Goal: Information Seeking & Learning: Learn about a topic

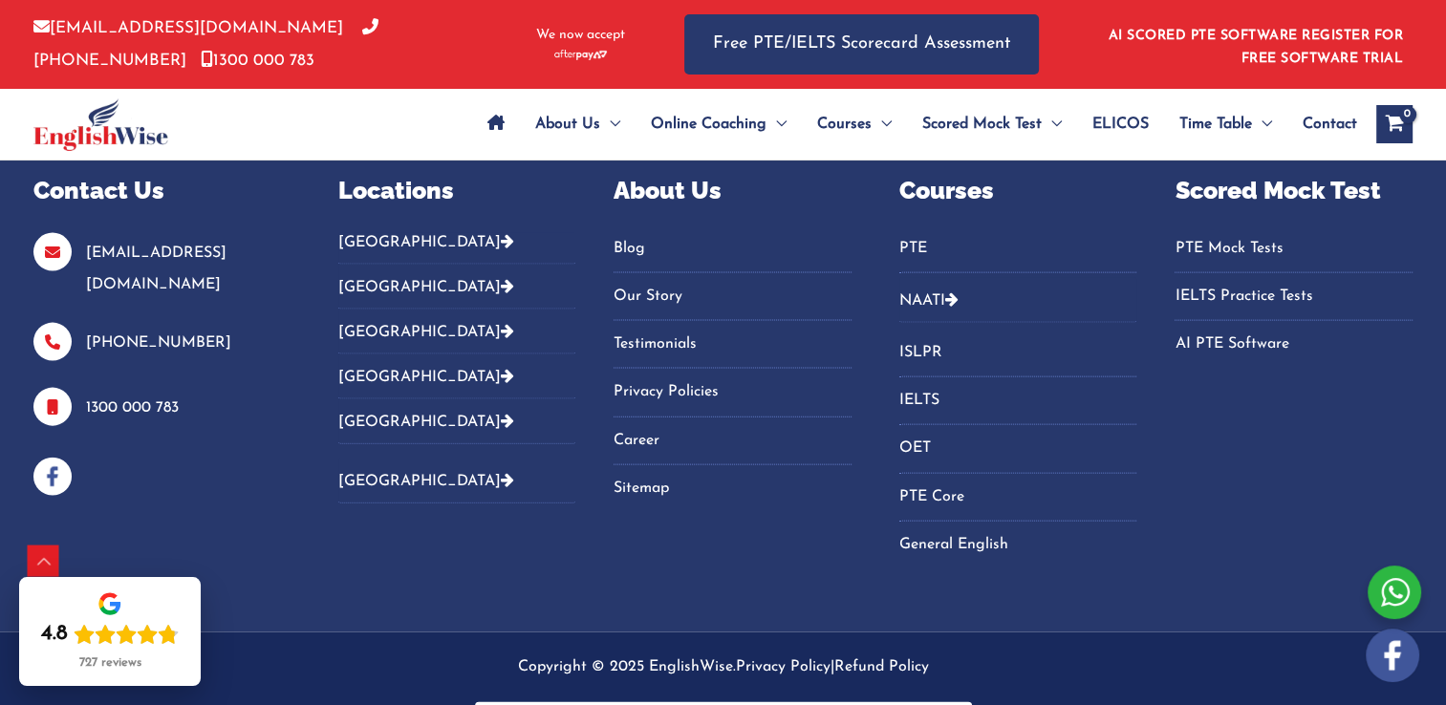
scroll to position [4143, 0]
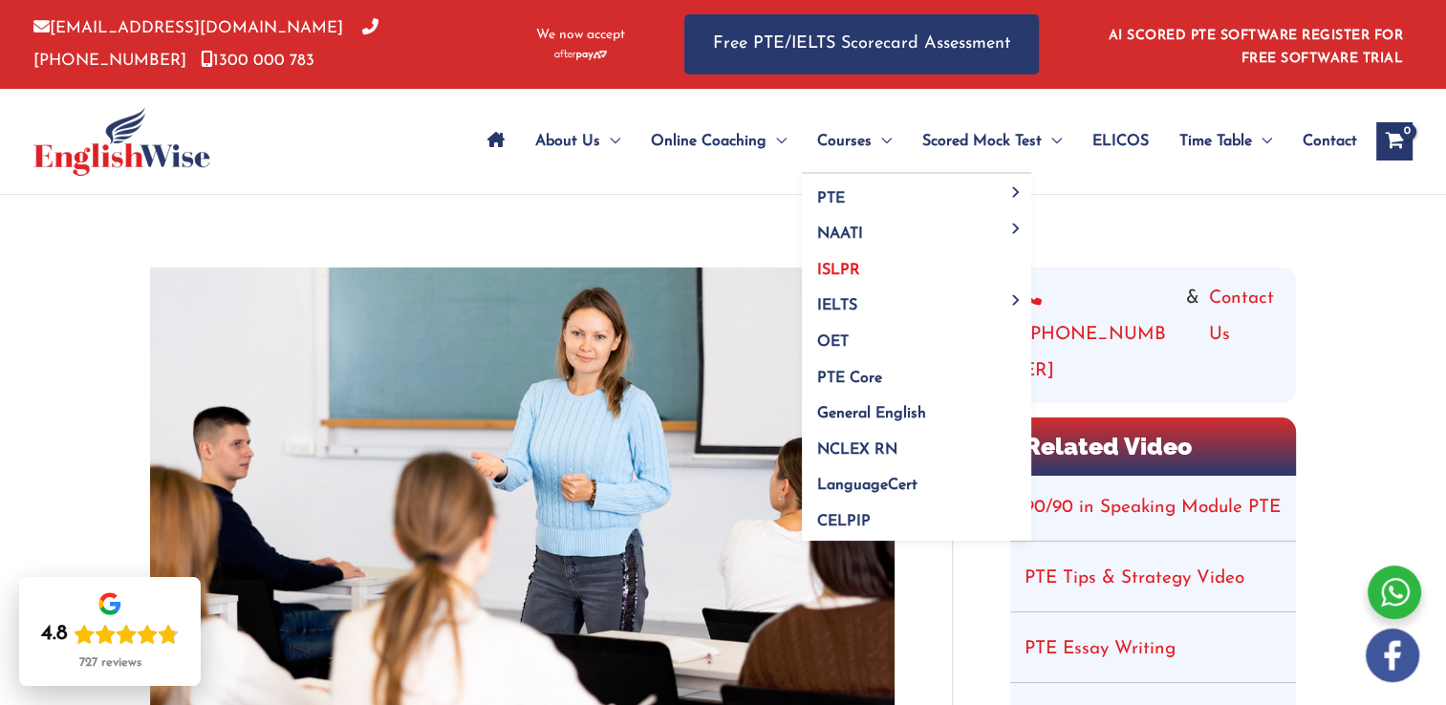
click at [835, 271] on span "ISLPR" at bounding box center [838, 270] width 43 height 15
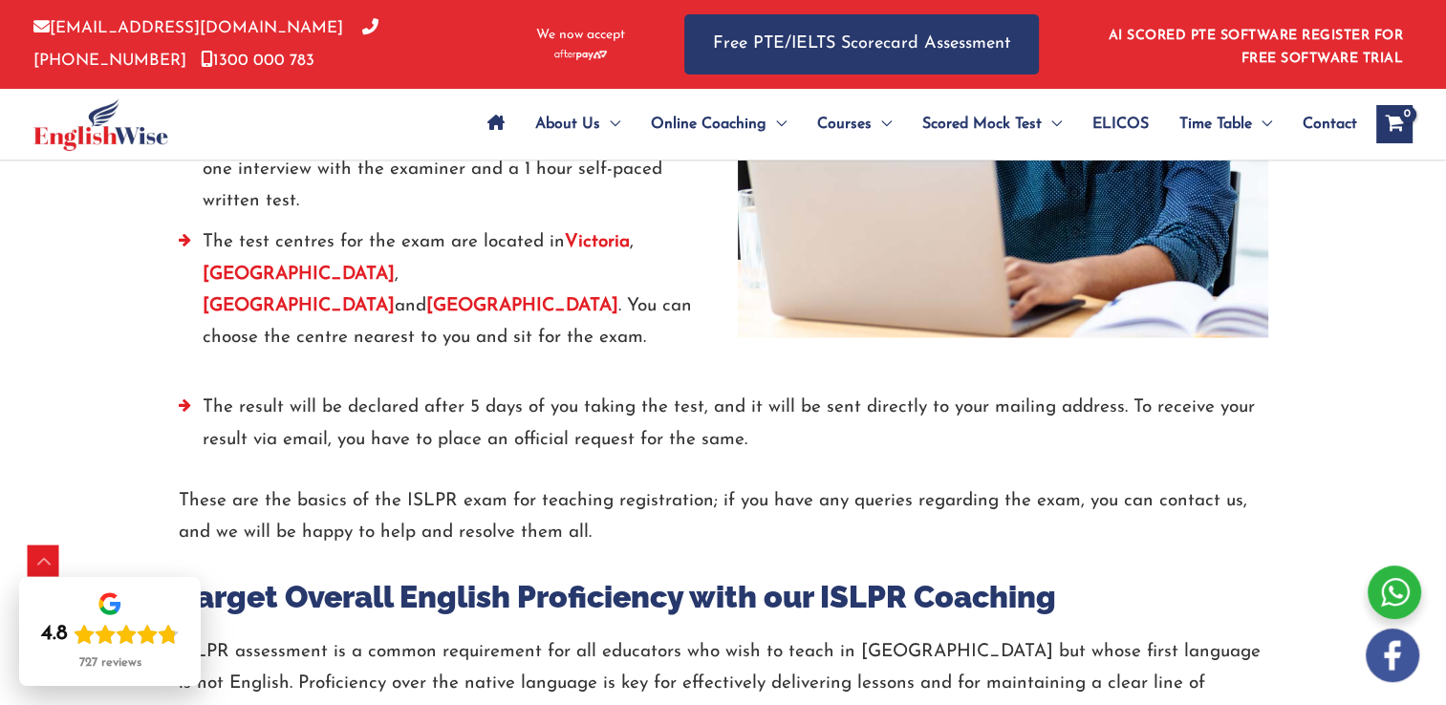
scroll to position [3105, 0]
